Goal: Information Seeking & Learning: Learn about a topic

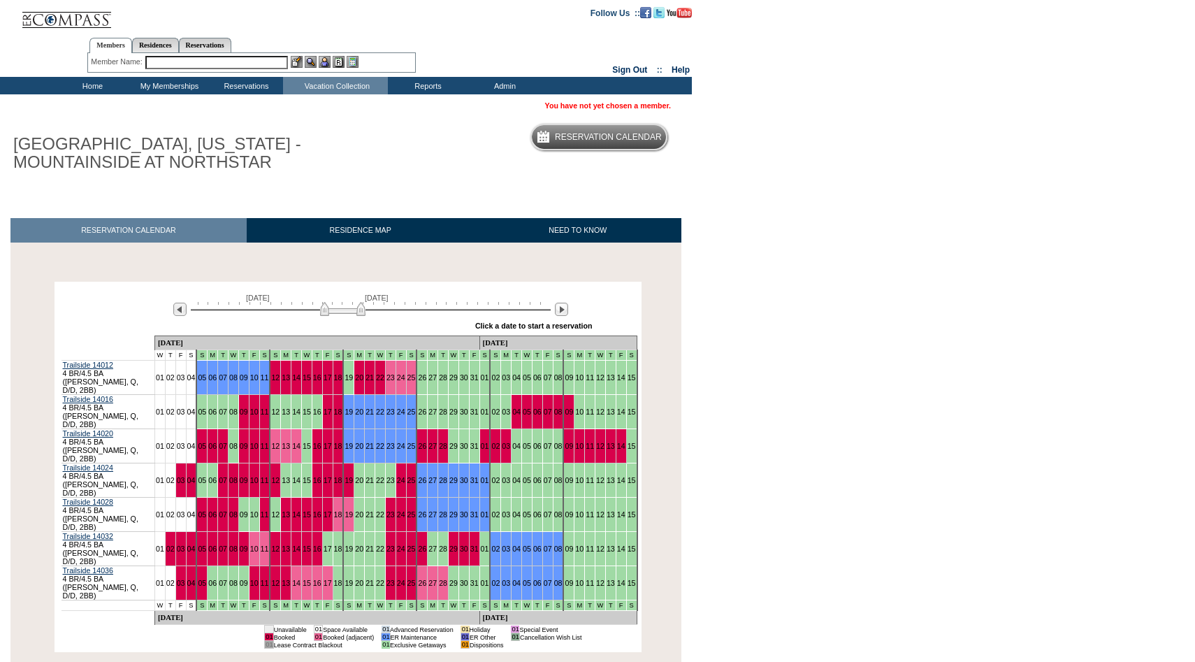
drag, startPoint x: 326, startPoint y: 311, endPoint x: 349, endPoint y: 314, distance: 24.0
click at [349, 314] on img at bounding box center [342, 309] width 45 height 14
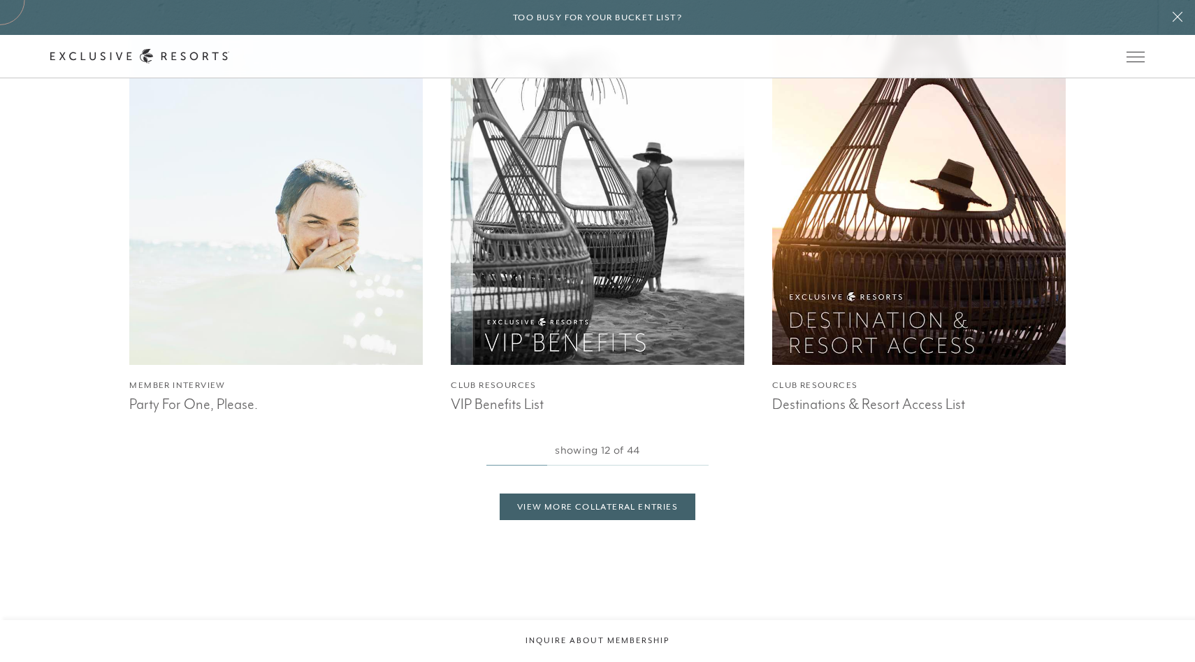
scroll to position [4704, 0]
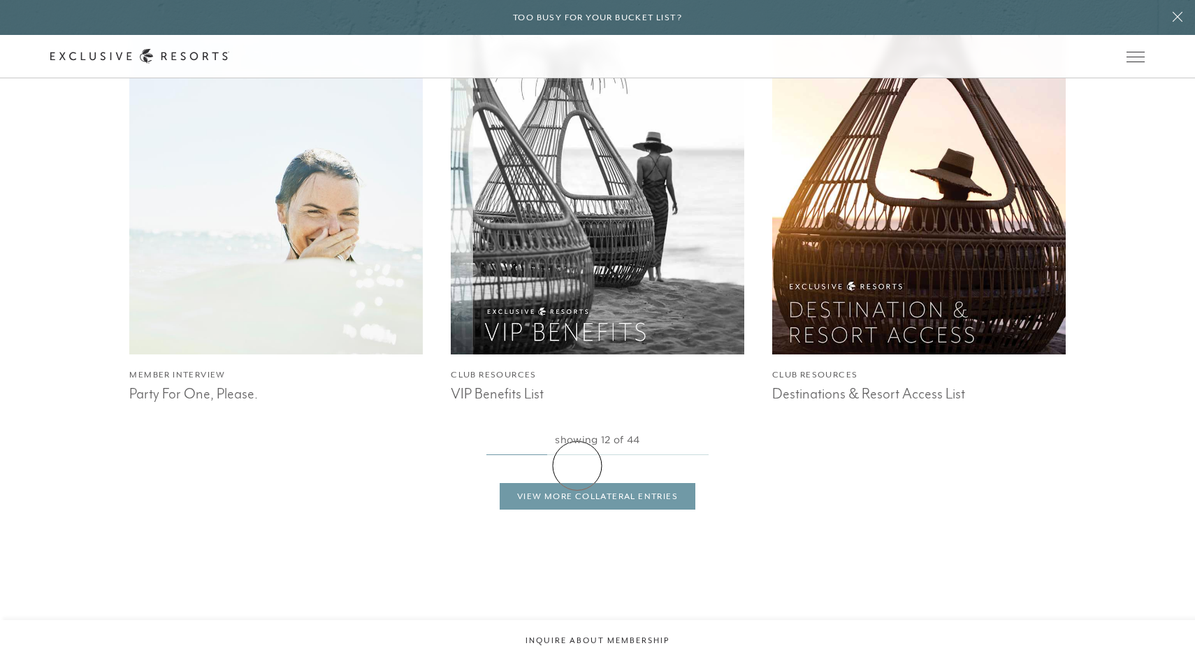
click at [577, 483] on link "View More Collateral Entries" at bounding box center [598, 496] width 196 height 27
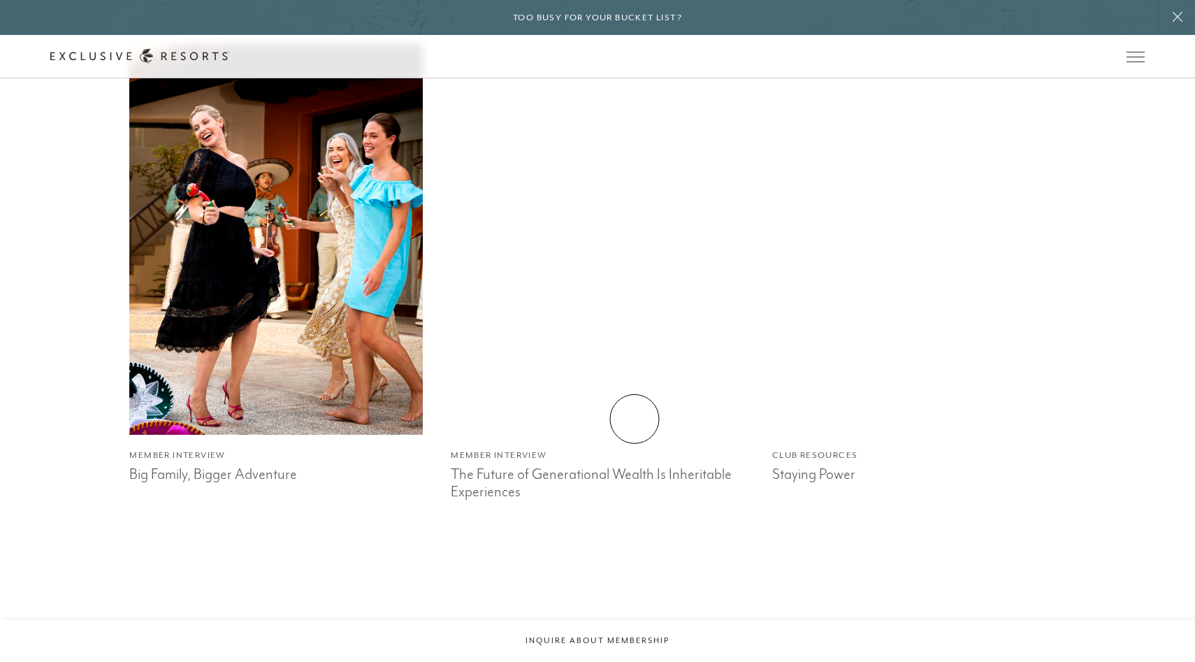
scroll to position [6964, 0]
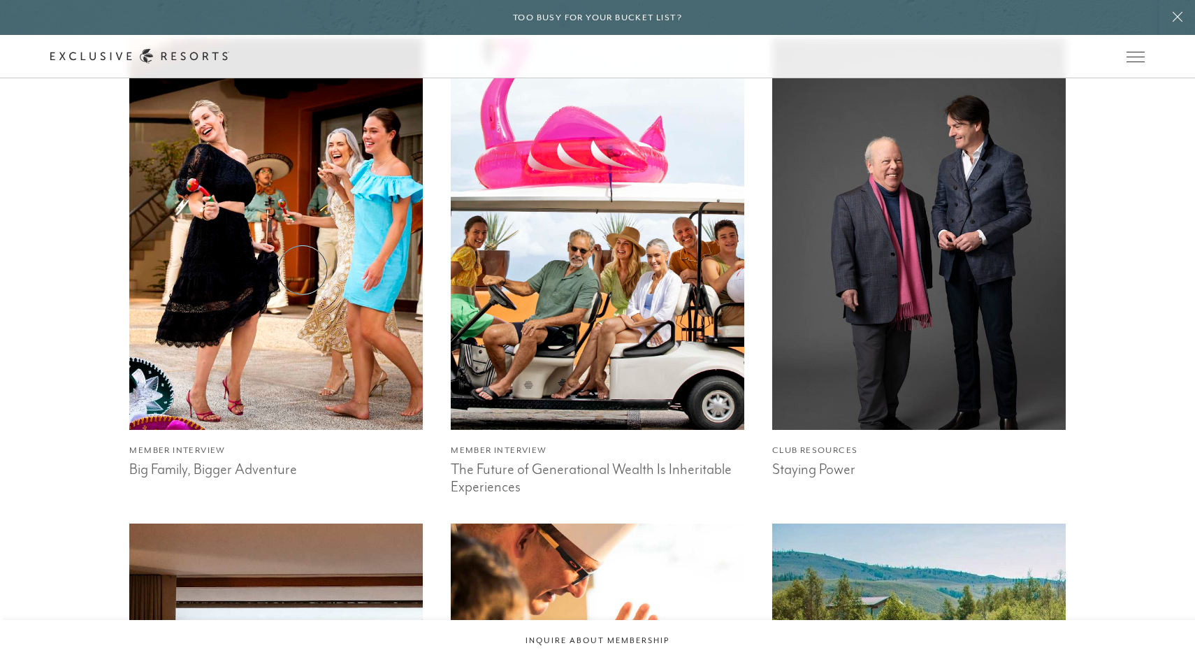
click at [303, 270] on img at bounding box center [276, 235] width 323 height 430
click at [636, 324] on img at bounding box center [597, 235] width 323 height 430
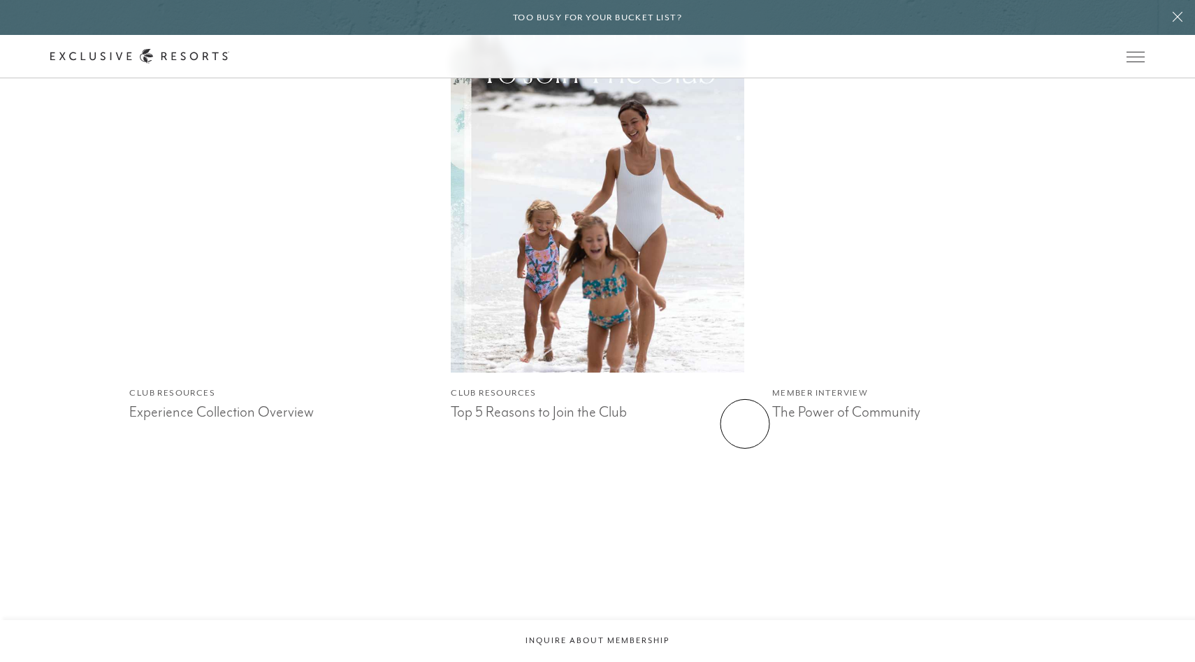
scroll to position [5667, 0]
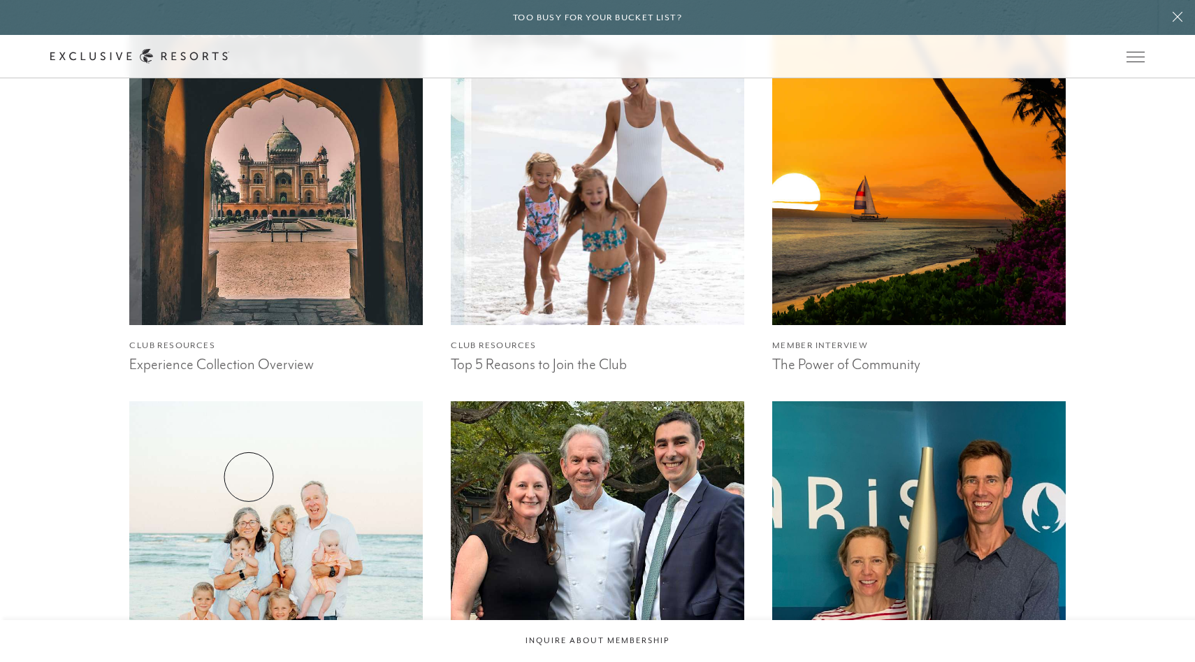
click at [249, 477] on img at bounding box center [276, 596] width 323 height 430
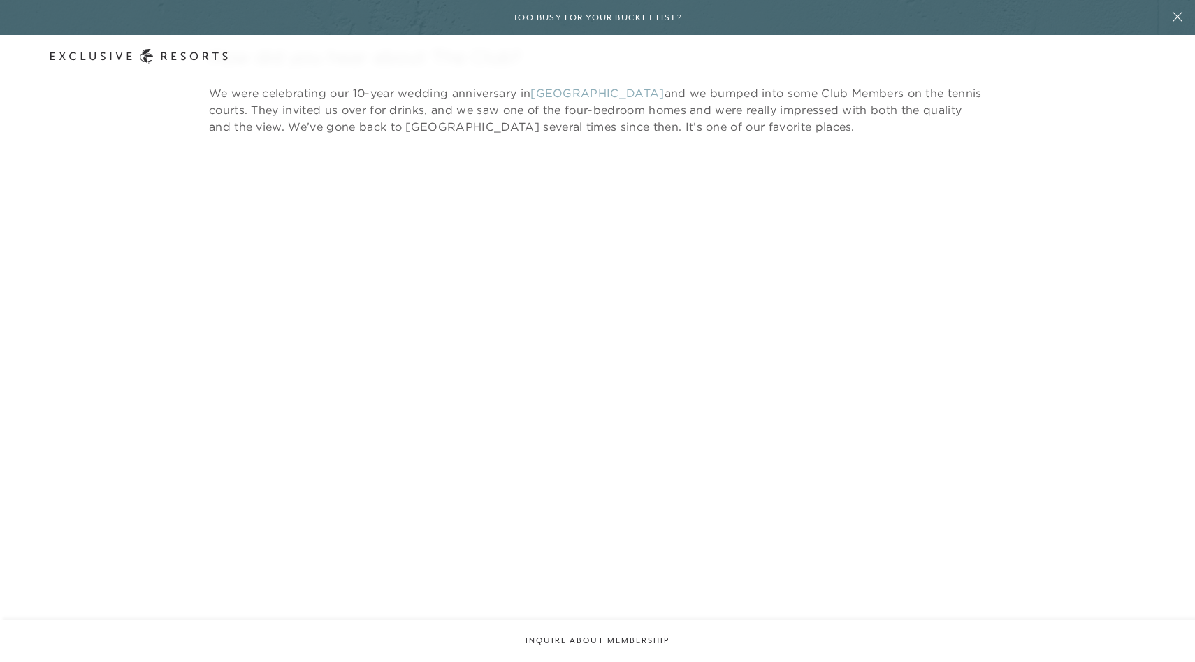
scroll to position [502, 0]
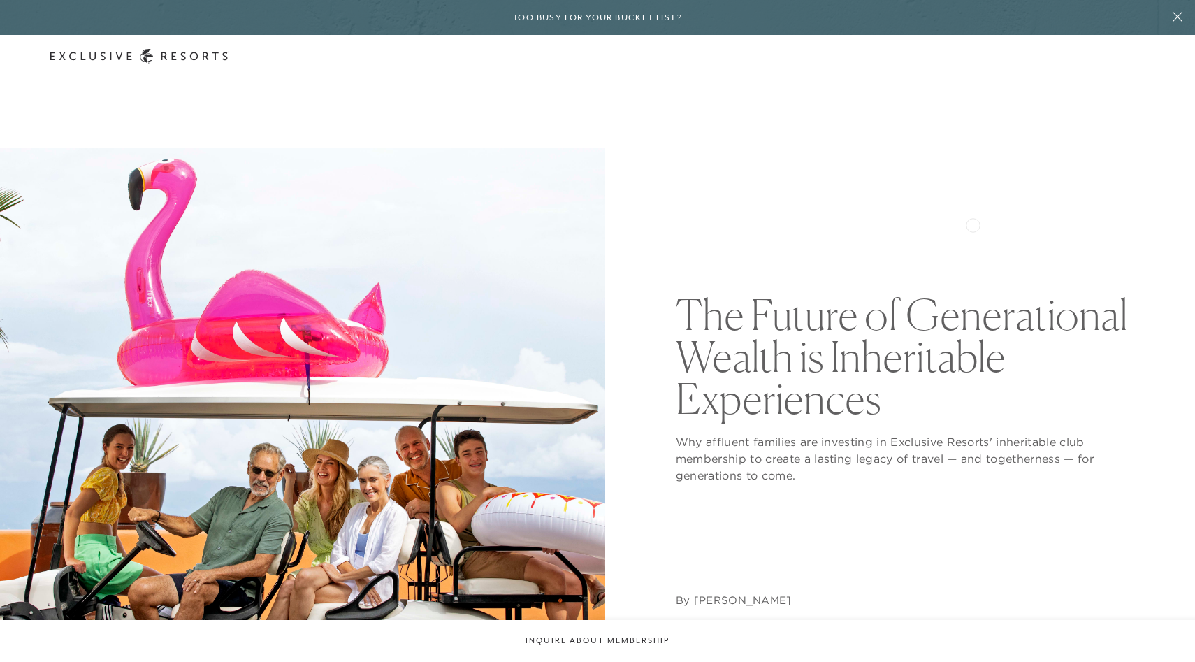
click at [972, 224] on div "The Future of Generational Wealth is Inheritable Experiences Why affluent famil…" at bounding box center [910, 450] width 469 height 605
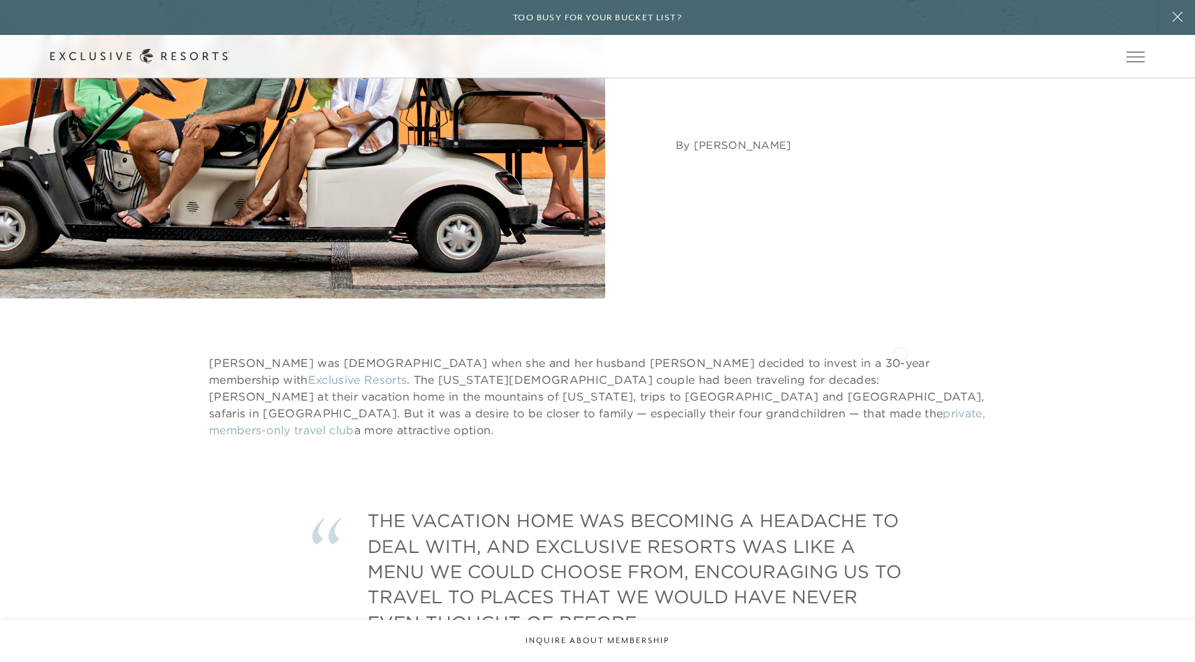
scroll to position [458, 0]
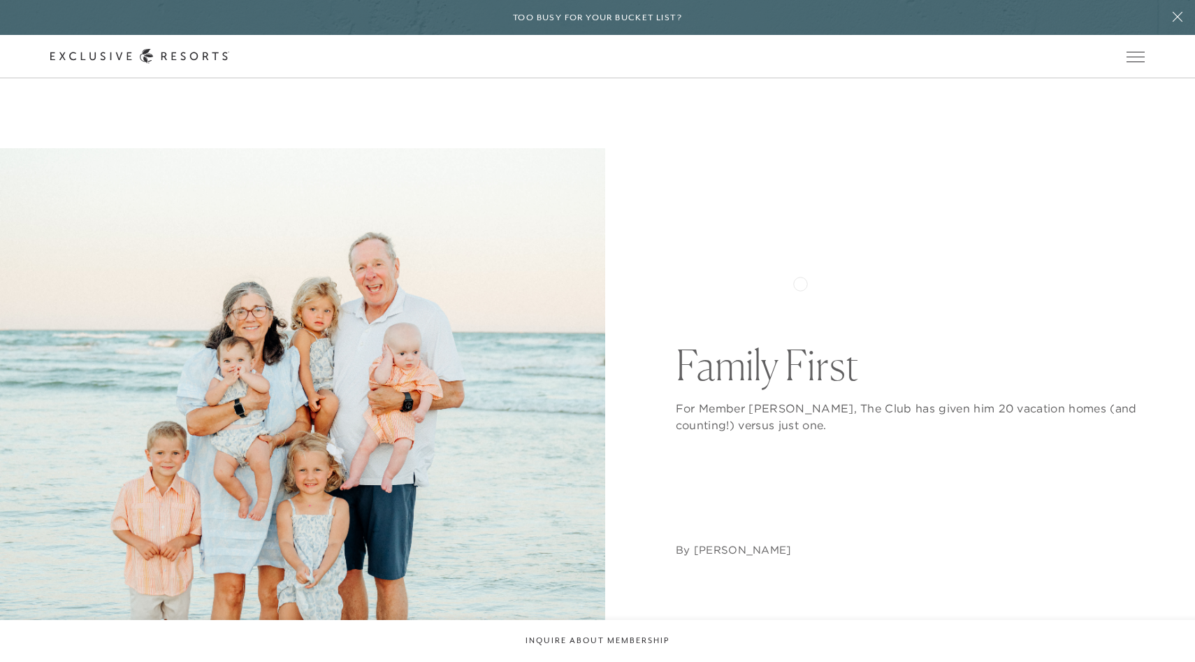
click at [800, 282] on div "Family First For Member [PERSON_NAME], The Club has given him 20 vacation homes…" at bounding box center [910, 450] width 469 height 605
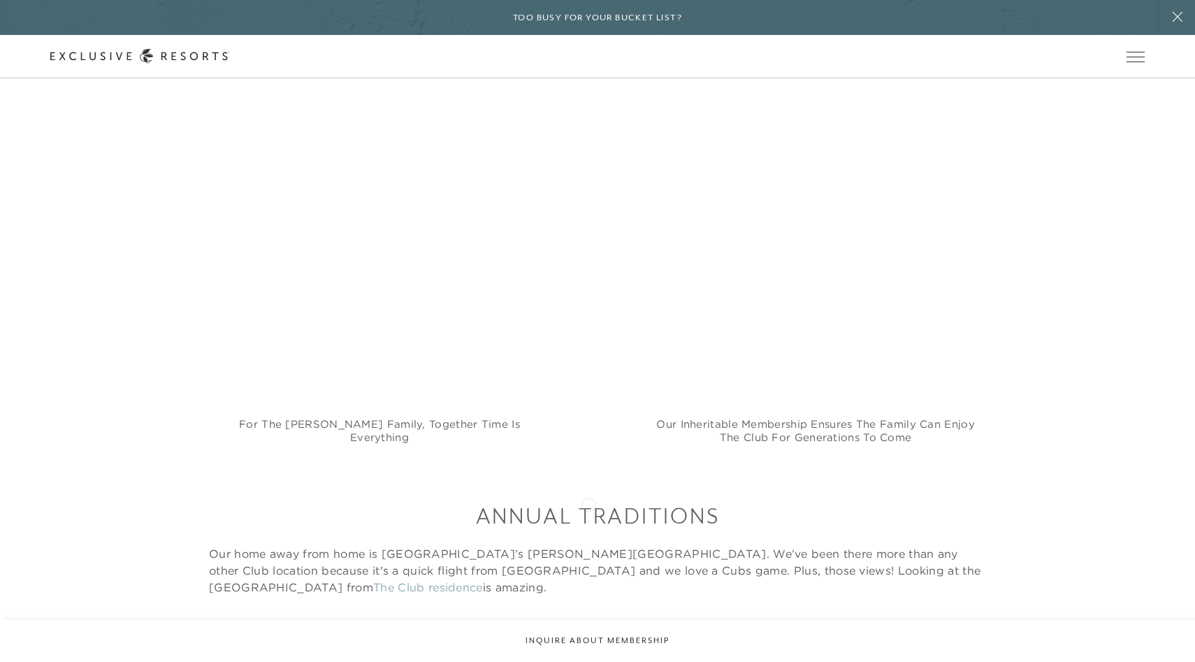
scroll to position [1320, 0]
